Goal: Information Seeking & Learning: Learn about a topic

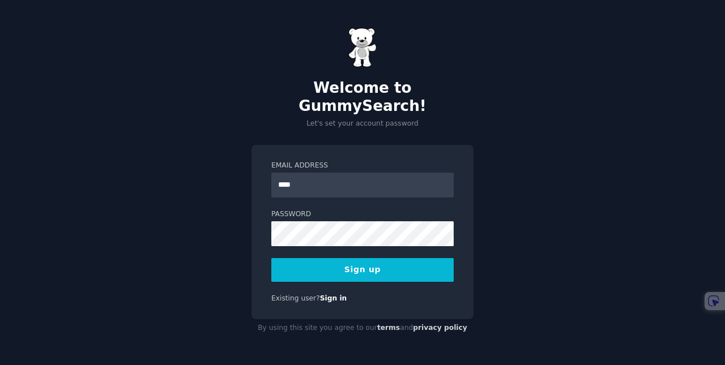
type input "**********"
click at [327, 258] on button "Sign up" at bounding box center [362, 270] width 182 height 24
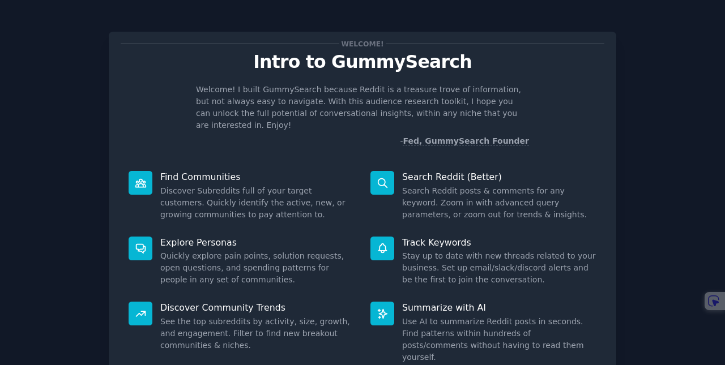
click at [662, 56] on div "Welcome! Intro to GummySearch Welcome! I built GummySearch because Reddit is a …" at bounding box center [362, 234] width 693 height 436
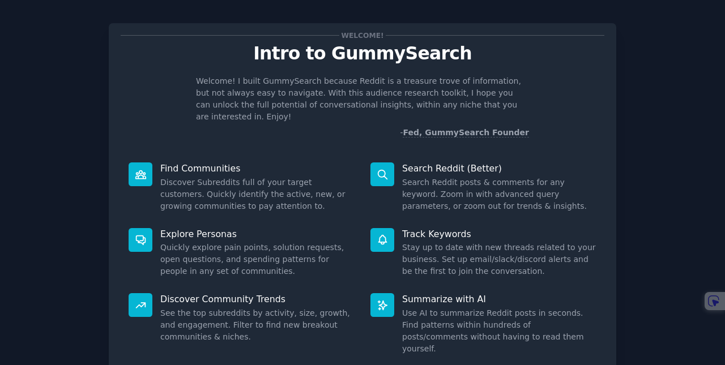
scroll to position [63, 0]
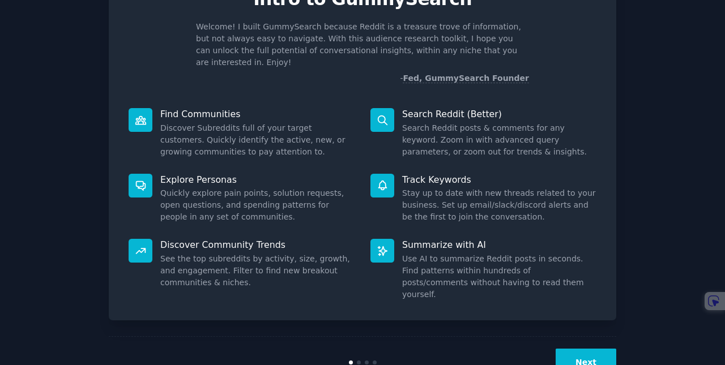
click at [598, 349] on button "Next" at bounding box center [586, 363] width 61 height 28
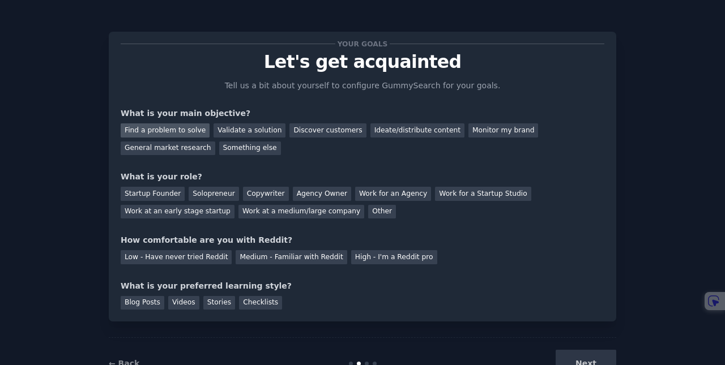
click at [163, 131] on div "Find a problem to solve" at bounding box center [165, 130] width 89 height 14
click at [161, 194] on div "Startup Founder" at bounding box center [153, 194] width 64 height 14
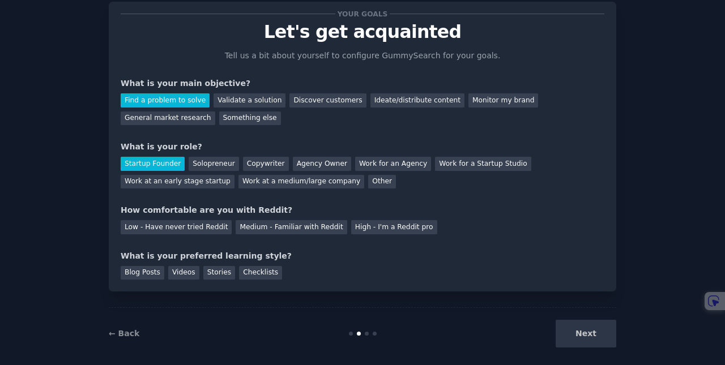
scroll to position [35, 0]
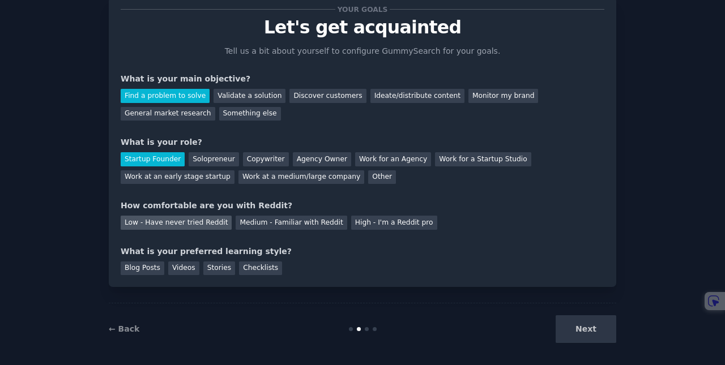
click at [170, 225] on div "Low - Have never tried Reddit" at bounding box center [176, 223] width 111 height 14
click at [139, 270] on div "Blog Posts" at bounding box center [143, 269] width 44 height 14
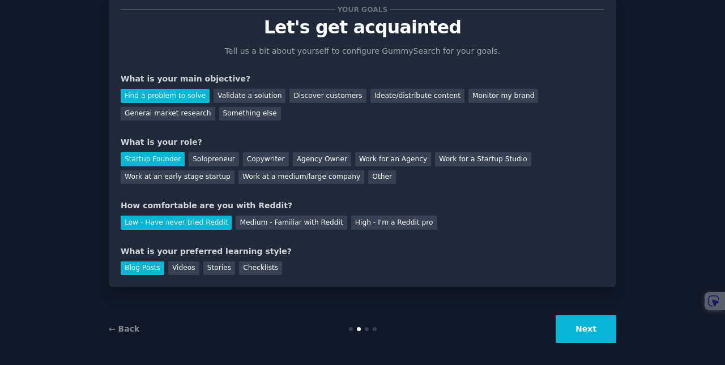
click at [585, 331] on button "Next" at bounding box center [586, 330] width 61 height 28
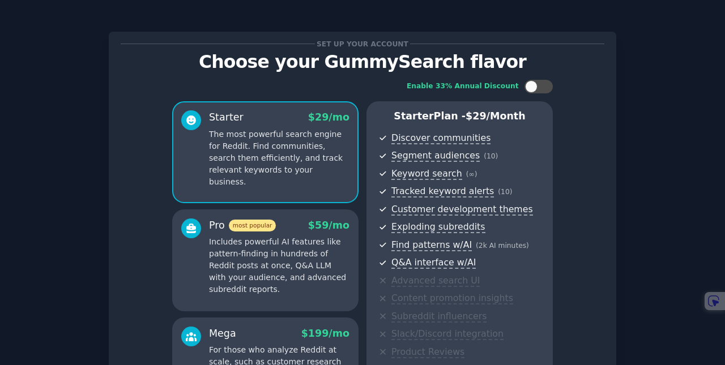
scroll to position [162, 0]
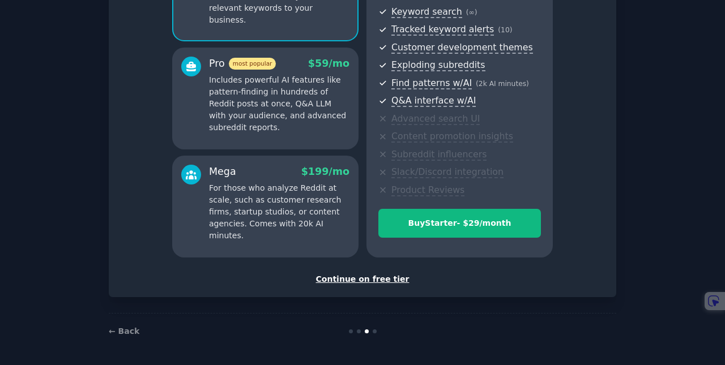
click at [357, 280] on div "Continue on free tier" at bounding box center [363, 280] width 484 height 12
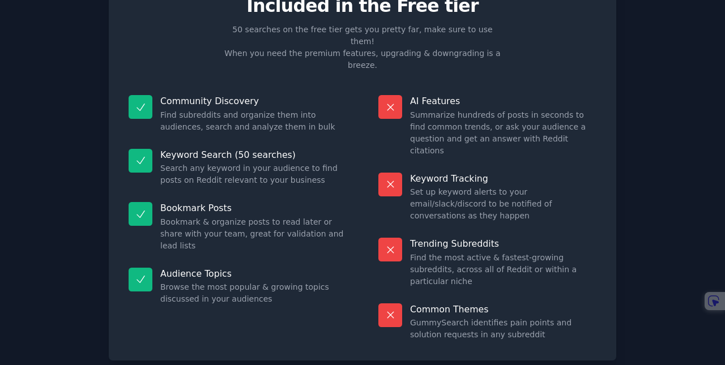
scroll to position [57, 0]
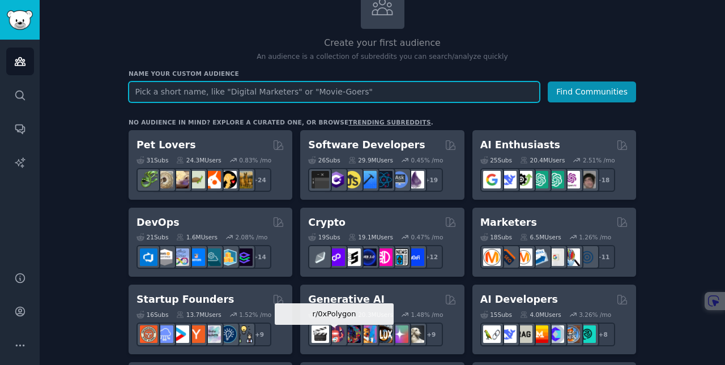
scroll to position [91, 0]
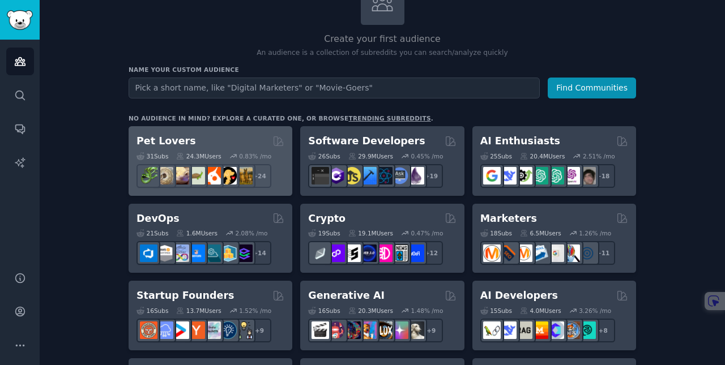
click at [231, 148] on div "31 Sub s 24.3M Users 0.83 % /mo r/turtle + 24" at bounding box center [211, 168] width 148 height 40
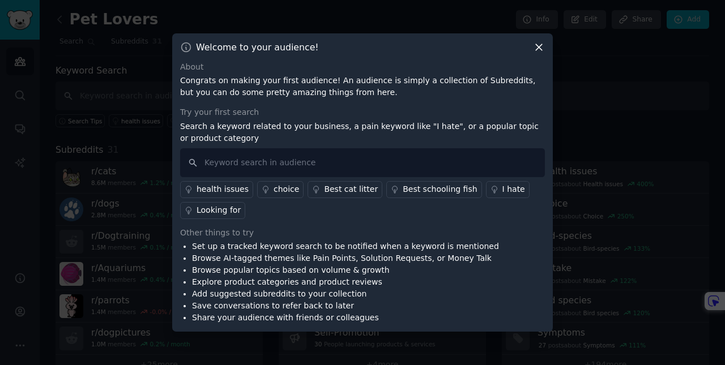
click at [502, 192] on div "I hate" at bounding box center [513, 190] width 23 height 12
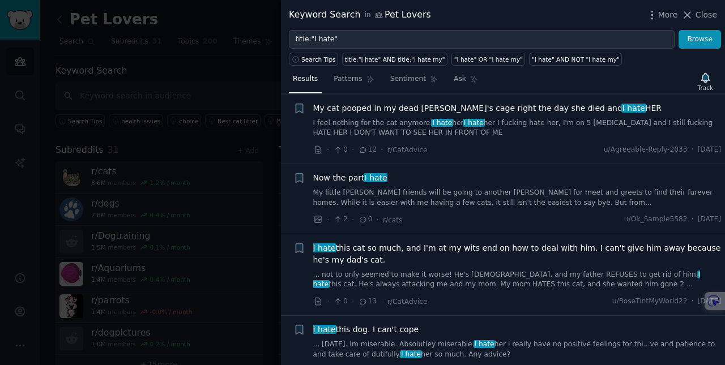
scroll to position [4366, 0]
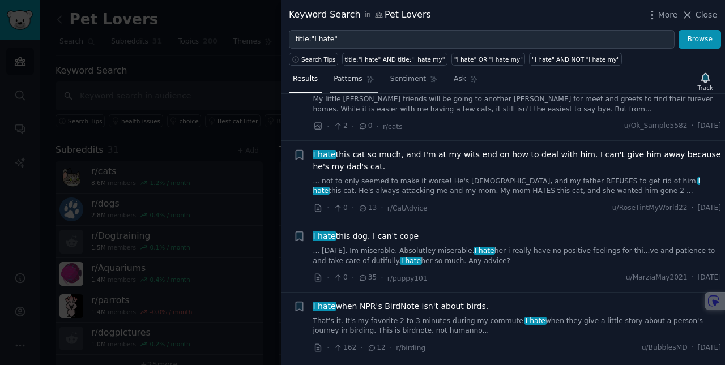
click at [352, 78] on span "Patterns" at bounding box center [348, 79] width 28 height 10
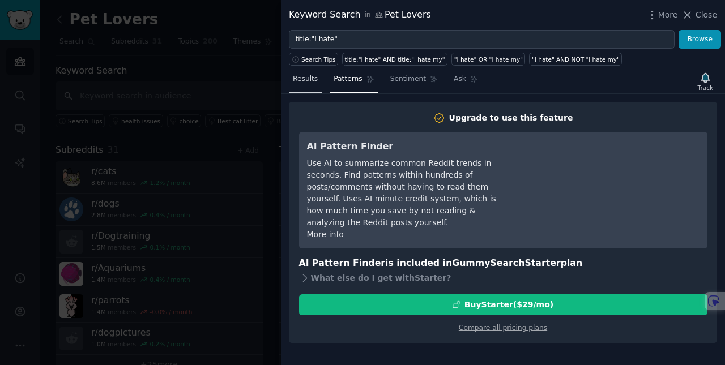
click at [305, 78] on span "Results" at bounding box center [305, 79] width 25 height 10
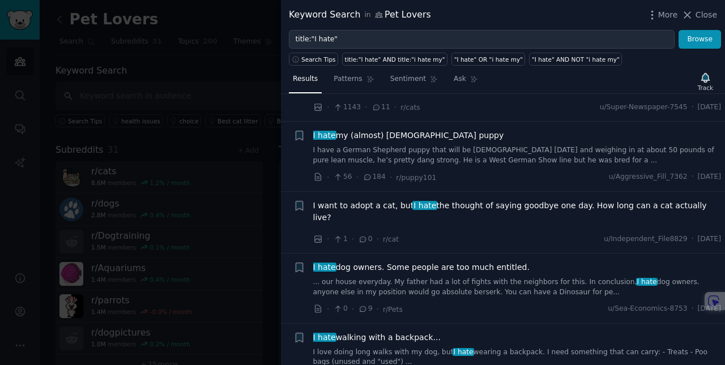
scroll to position [5977, 0]
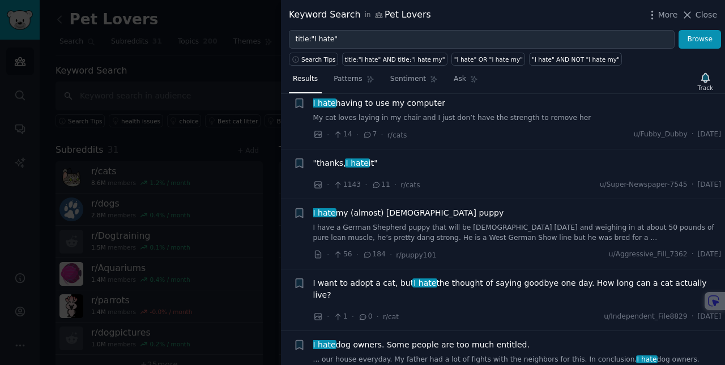
click at [369, 157] on span ""thanks, I hate it"" at bounding box center [345, 163] width 65 height 12
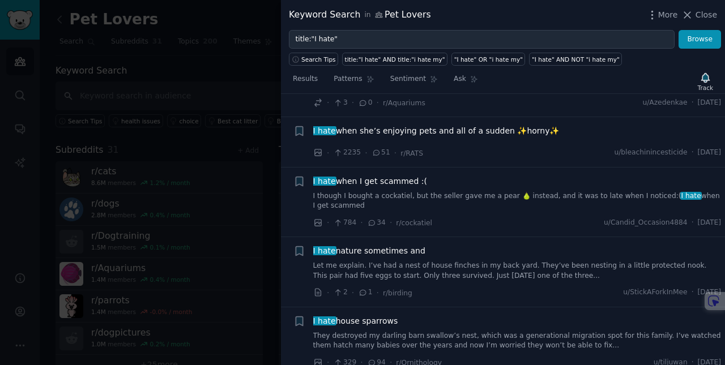
scroll to position [3798, 0]
